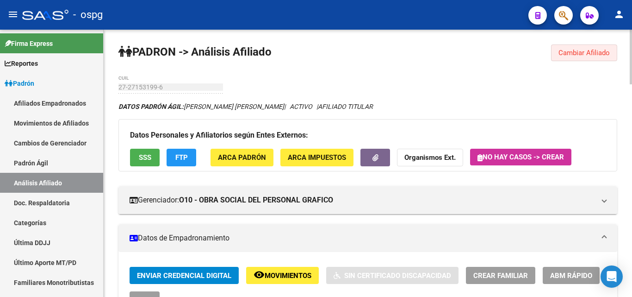
click at [606, 55] on span "Cambiar Afiliado" at bounding box center [584, 53] width 51 height 8
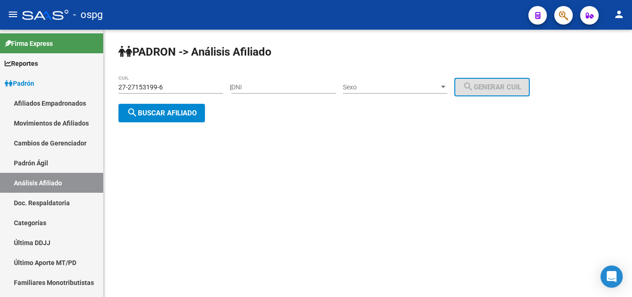
click at [268, 86] on input "DNI" at bounding box center [283, 87] width 105 height 8
paste input "22924577"
type input "22924577"
click at [390, 81] on div "Sexo Sexo" at bounding box center [395, 84] width 105 height 19
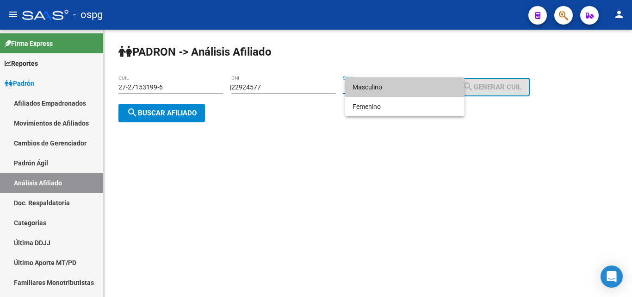
click at [382, 87] on span "Masculino" at bounding box center [405, 86] width 105 height 19
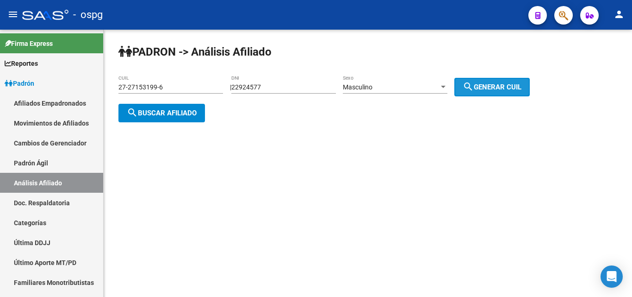
drag, startPoint x: 499, startPoint y: 84, endPoint x: 207, endPoint y: 95, distance: 292.8
click at [499, 84] on span "search Generar CUIL" at bounding box center [492, 87] width 59 height 8
type input "20-22924577-6"
click at [185, 114] on span "search Buscar afiliado" at bounding box center [162, 113] width 70 height 8
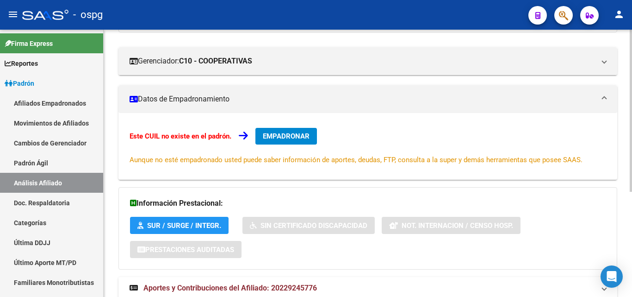
scroll to position [174, 0]
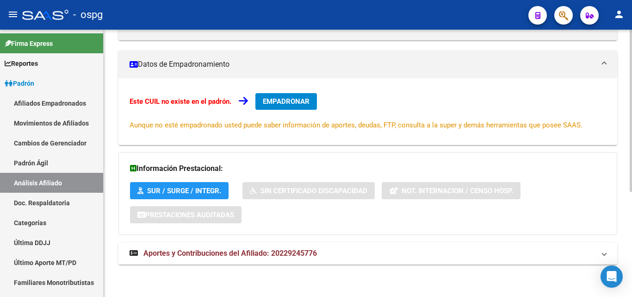
click at [330, 259] on mat-expansion-panel-header "Aportes y Contribuciones del Afiliado: 20229245776" at bounding box center [368, 253] width 499 height 22
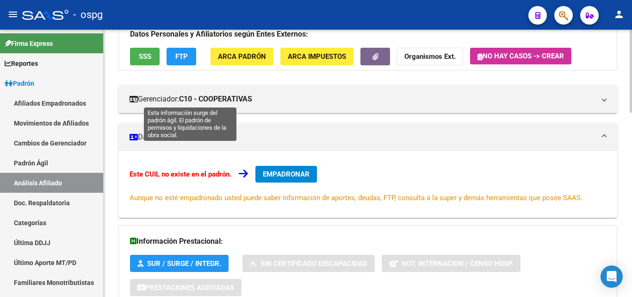
scroll to position [0, 0]
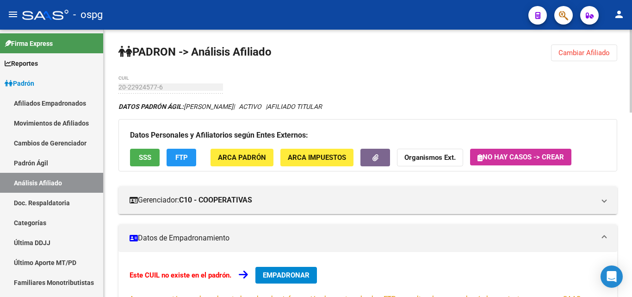
click at [184, 156] on span "FTP" at bounding box center [181, 158] width 12 height 8
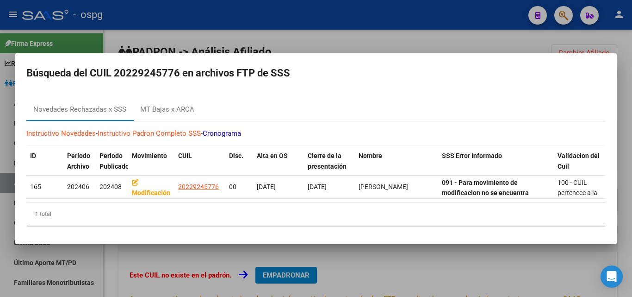
click at [286, 41] on div at bounding box center [316, 148] width 632 height 297
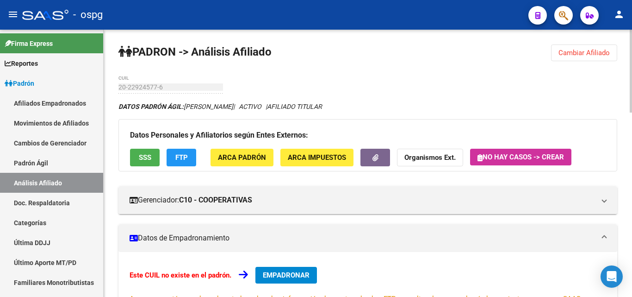
click at [137, 160] on button "SSS" at bounding box center [145, 157] width 30 height 17
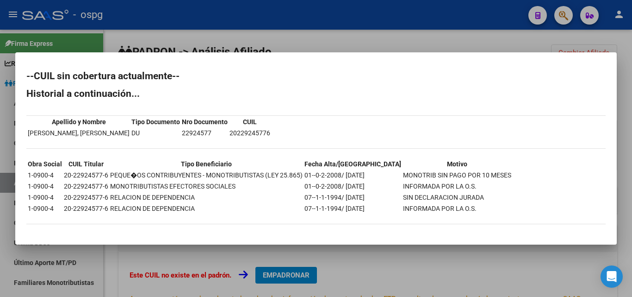
click at [391, 40] on div at bounding box center [316, 148] width 632 height 297
